Goal: Complete application form

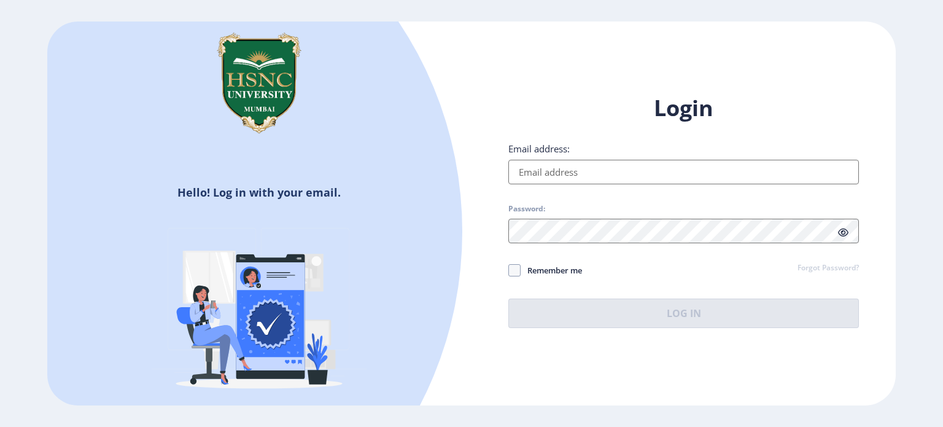
click at [589, 176] on input "Email address:" at bounding box center [683, 172] width 350 height 25
type input "[EMAIL_ADDRESS][DOMAIN_NAME]"
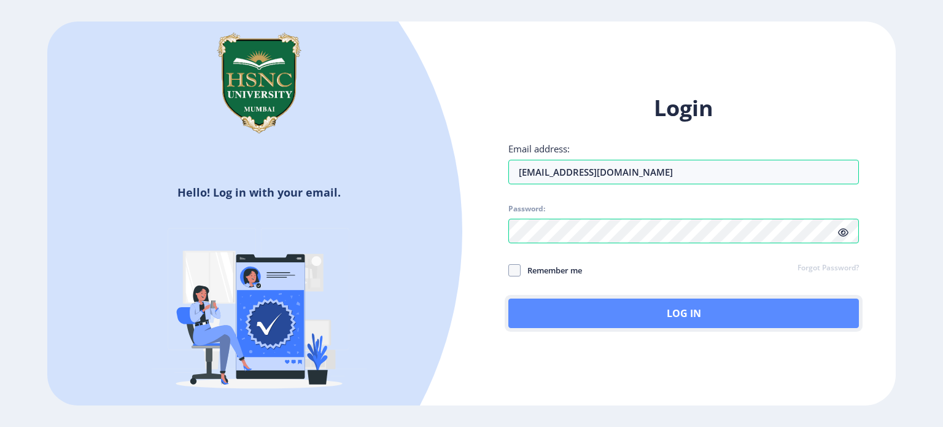
click at [570, 304] on button "Log In" at bounding box center [683, 312] width 350 height 29
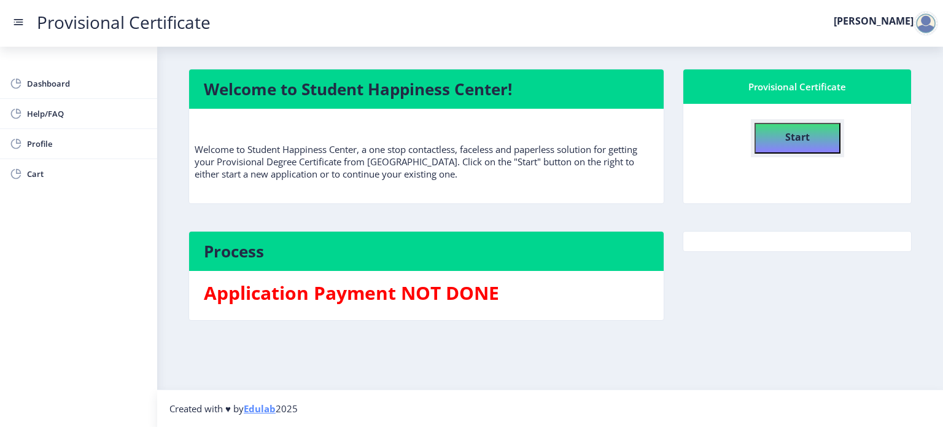
click at [810, 142] on button "Start" at bounding box center [797, 138] width 86 height 31
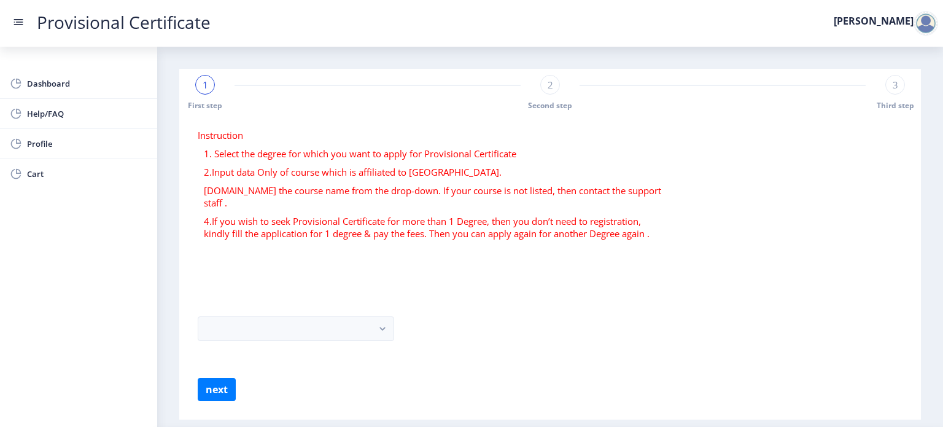
click at [290, 334] on form "Instruction 1. Select the degree for which you want to apply for Provisional Ce…" at bounding box center [550, 265] width 705 height 272
click at [322, 320] on button "button" at bounding box center [296, 328] width 196 height 25
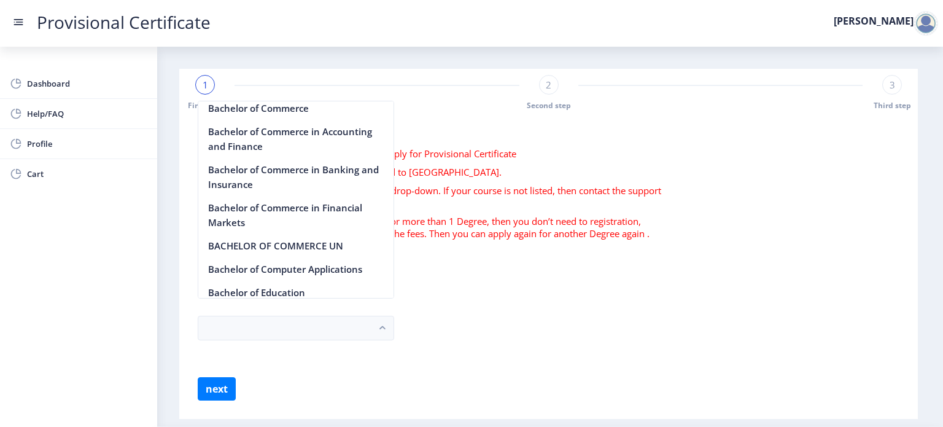
scroll to position [490, 0]
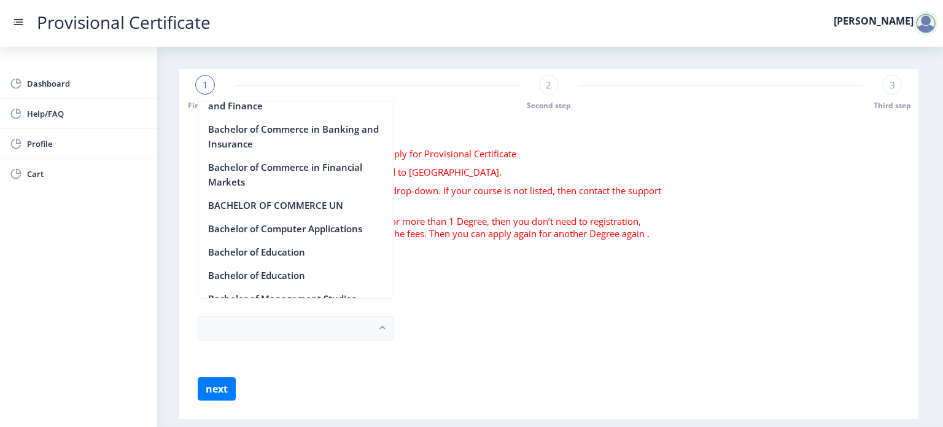
click at [545, 255] on form "Instruction 1. Select the degree for which you want to apply for Provisional Ce…" at bounding box center [548, 264] width 701 height 271
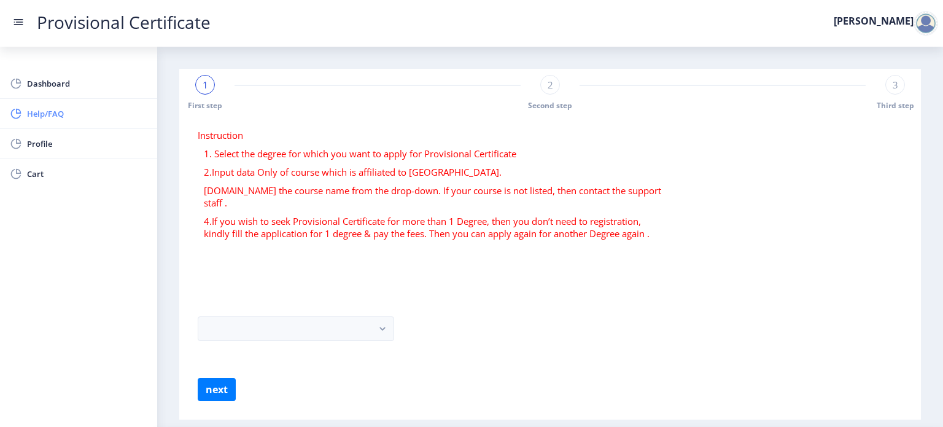
click at [75, 117] on span "Help/FAQ" at bounding box center [87, 113] width 120 height 15
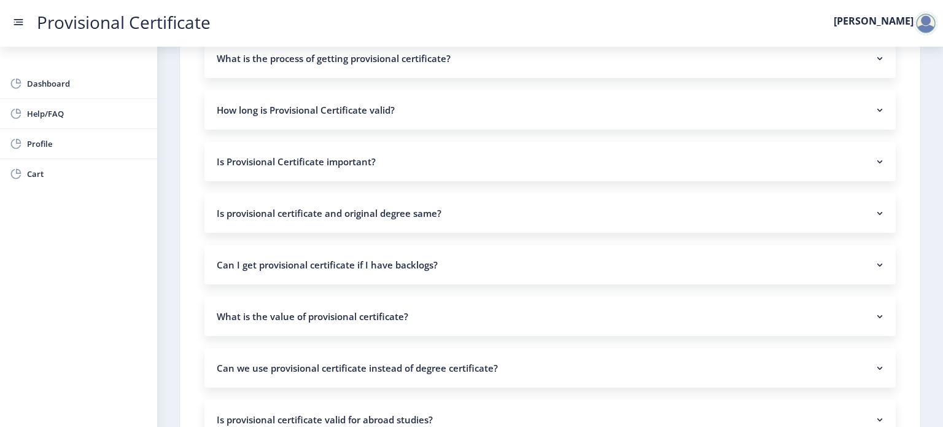
scroll to position [129, 0]
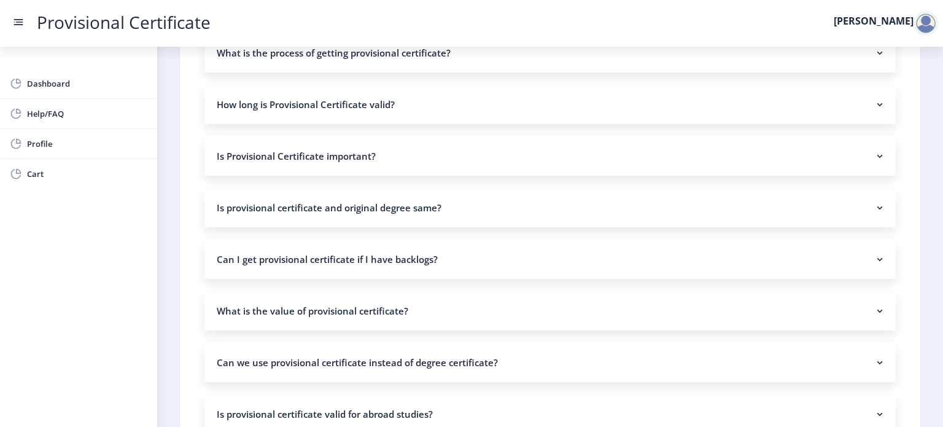
click at [336, 209] on nb-accordion-item-header "Is provisional certificate and original degree same?" at bounding box center [549, 207] width 691 height 39
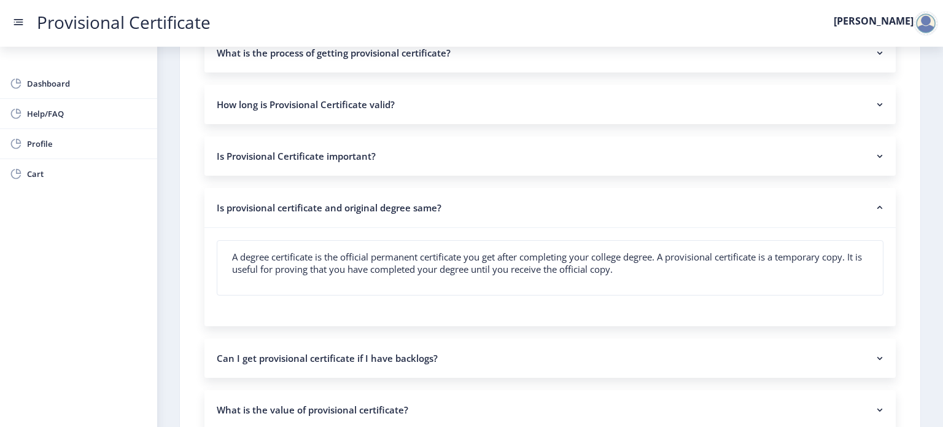
click at [336, 209] on nb-accordion-item-header "Is provisional certificate and original degree same?" at bounding box center [549, 208] width 691 height 40
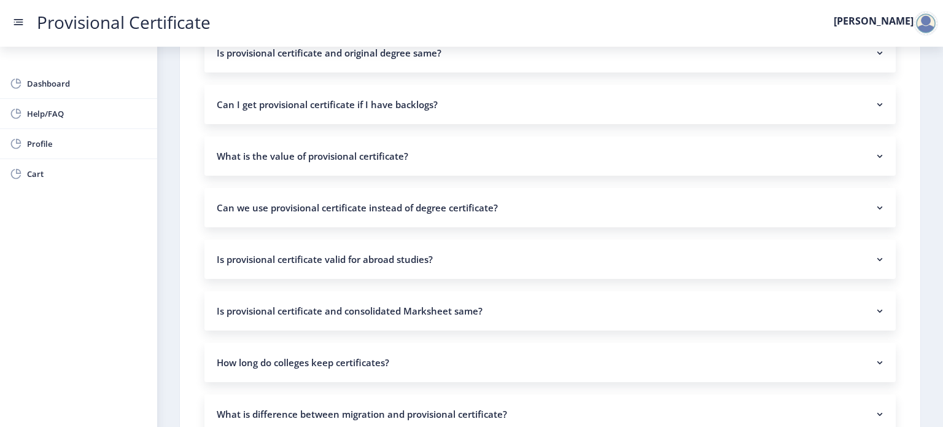
scroll to position [383, 0]
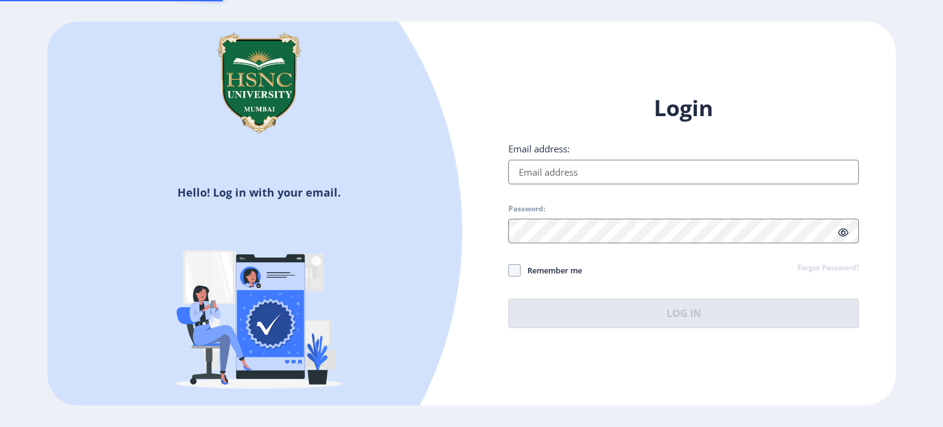
type input "[EMAIL_ADDRESS][DOMAIN_NAME]"
